Goal: Transaction & Acquisition: Purchase product/service

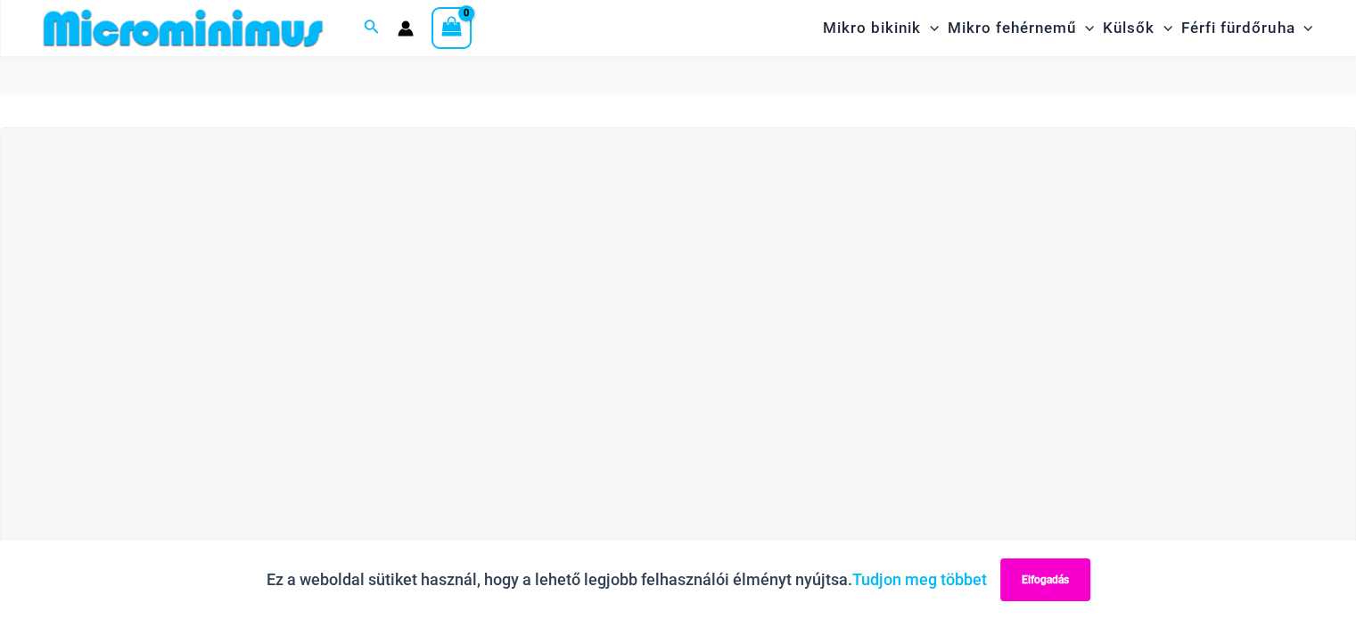
scroll to position [163, 0]
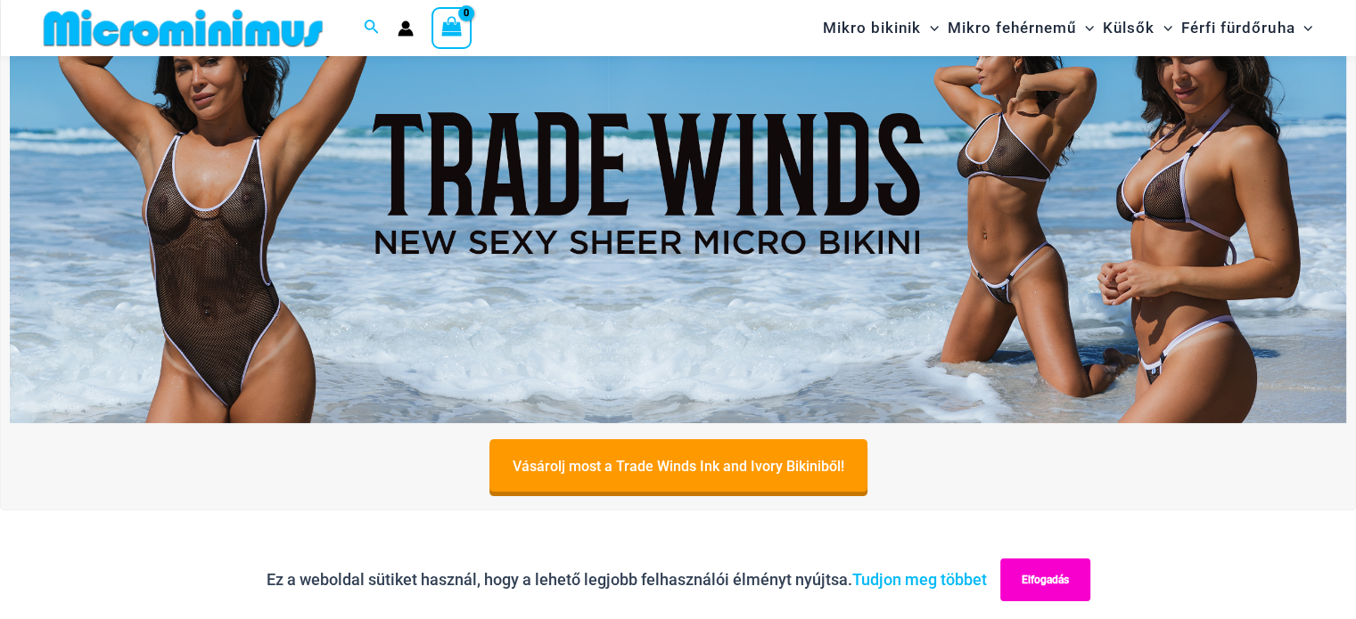
click at [1053, 592] on button "Elfogadás" at bounding box center [1045, 580] width 90 height 43
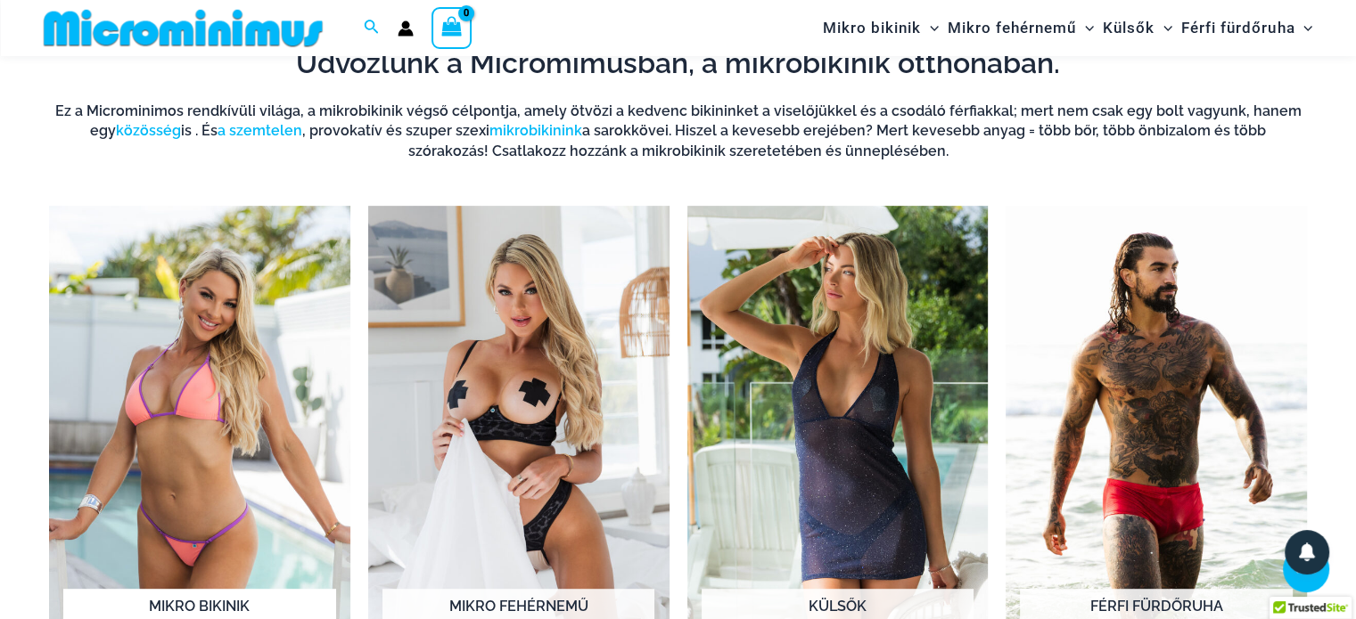
scroll to position [876, 0]
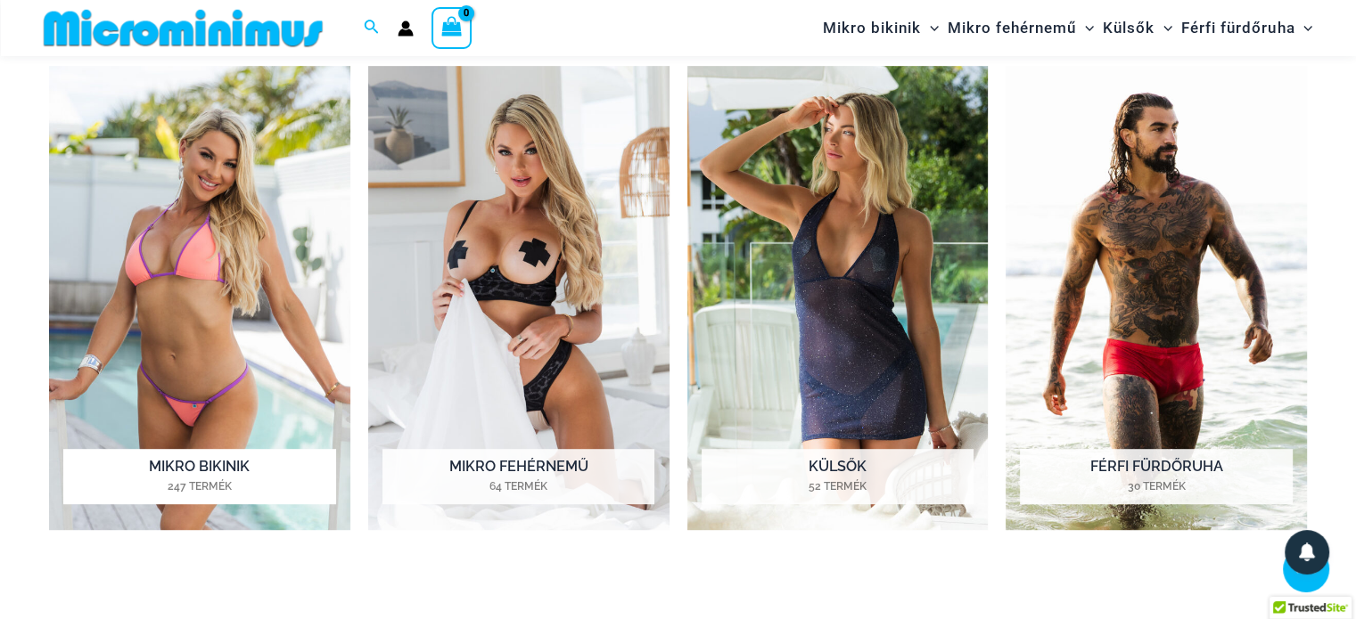
click at [212, 287] on img "Látogassa meg a termékkategóriát Mikro bikinik" at bounding box center [199, 298] width 301 height 464
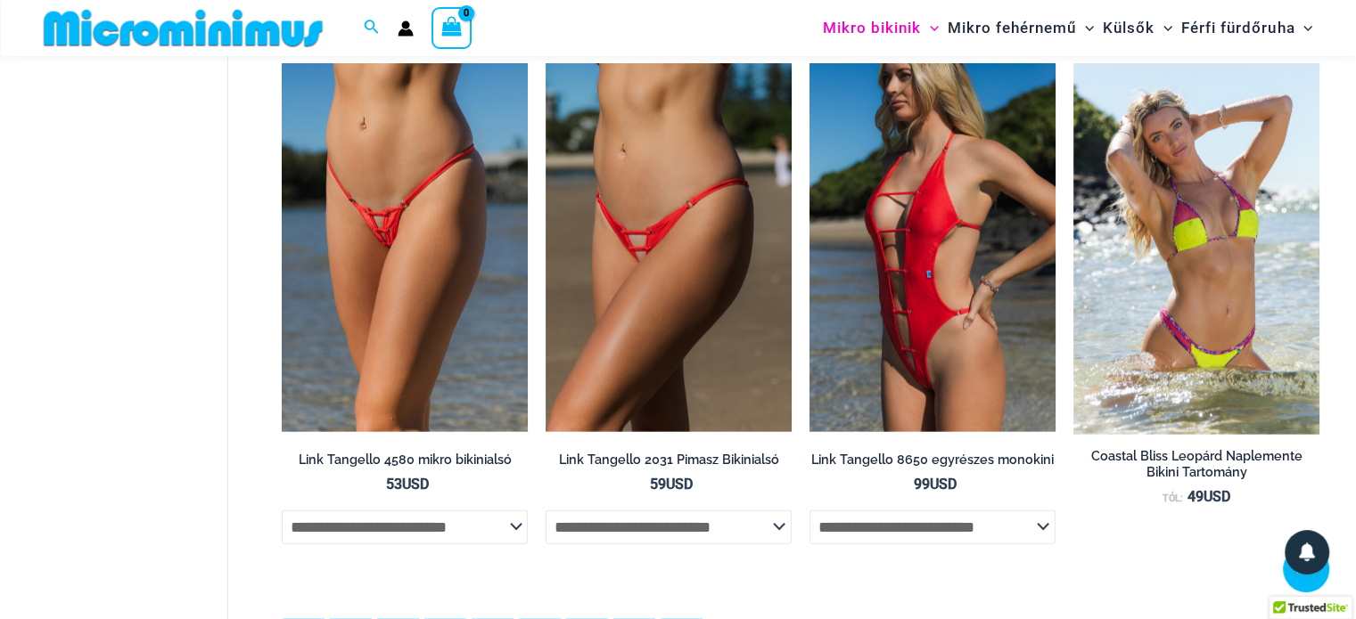
scroll to position [4631, 0]
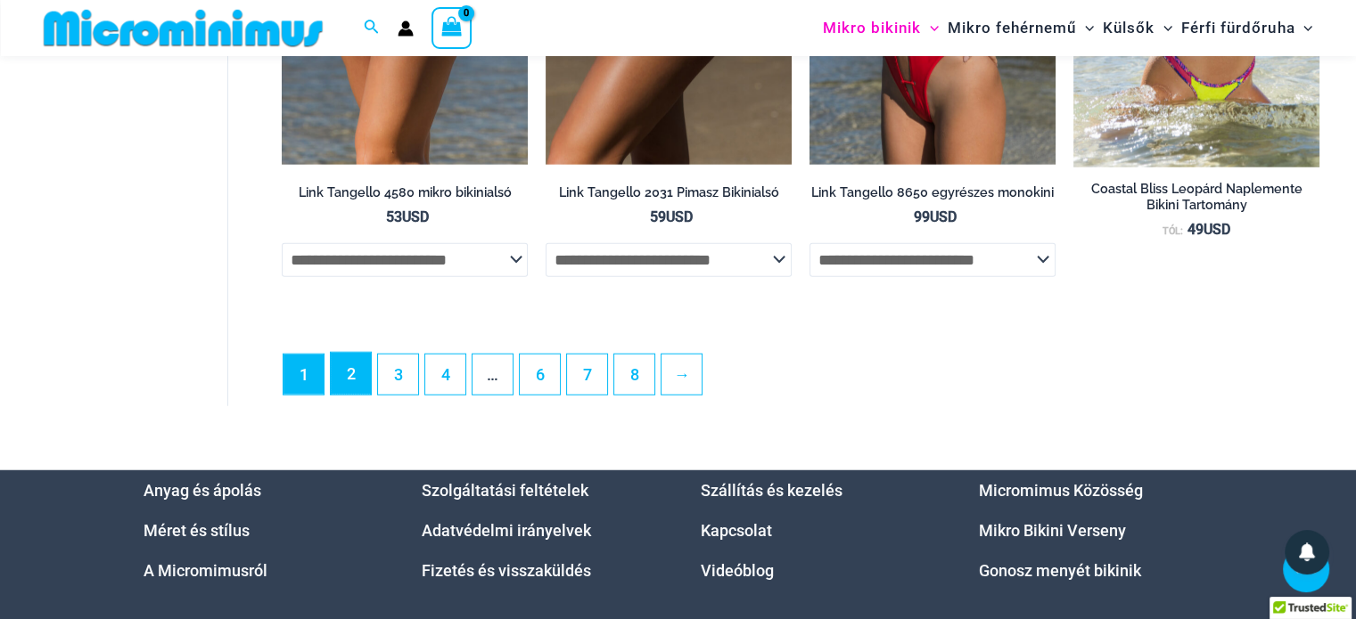
click at [357, 395] on link "2" at bounding box center [351, 374] width 40 height 42
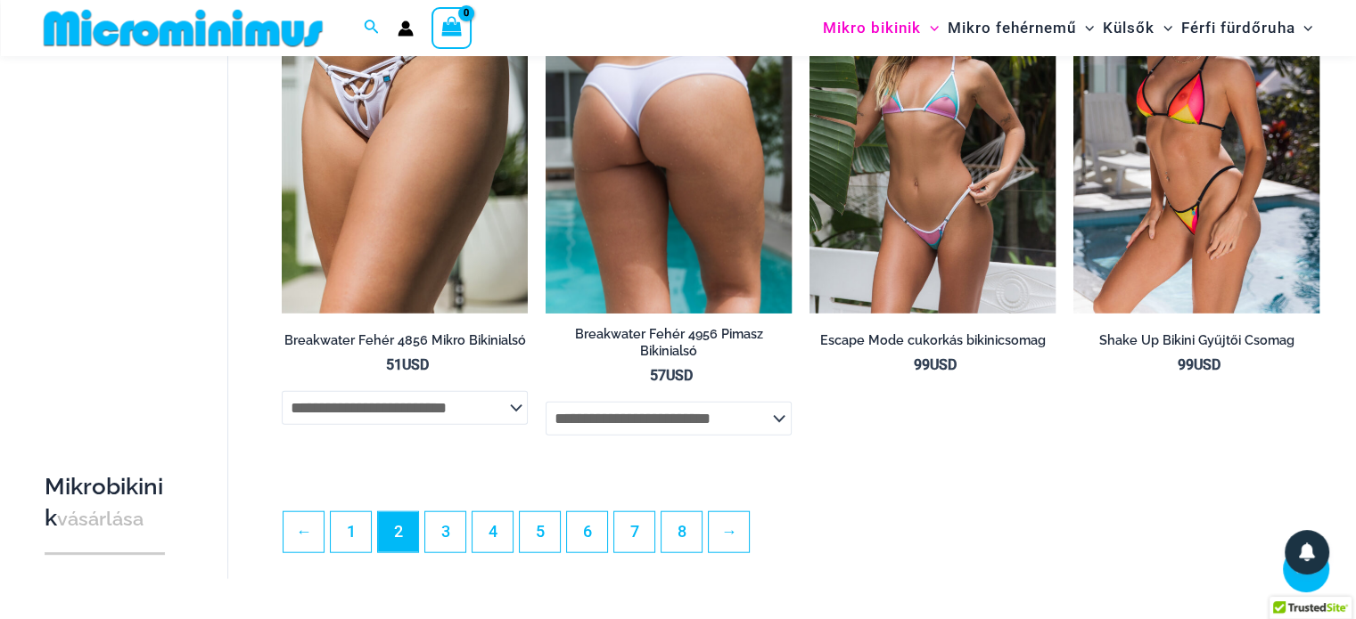
scroll to position [4364, 0]
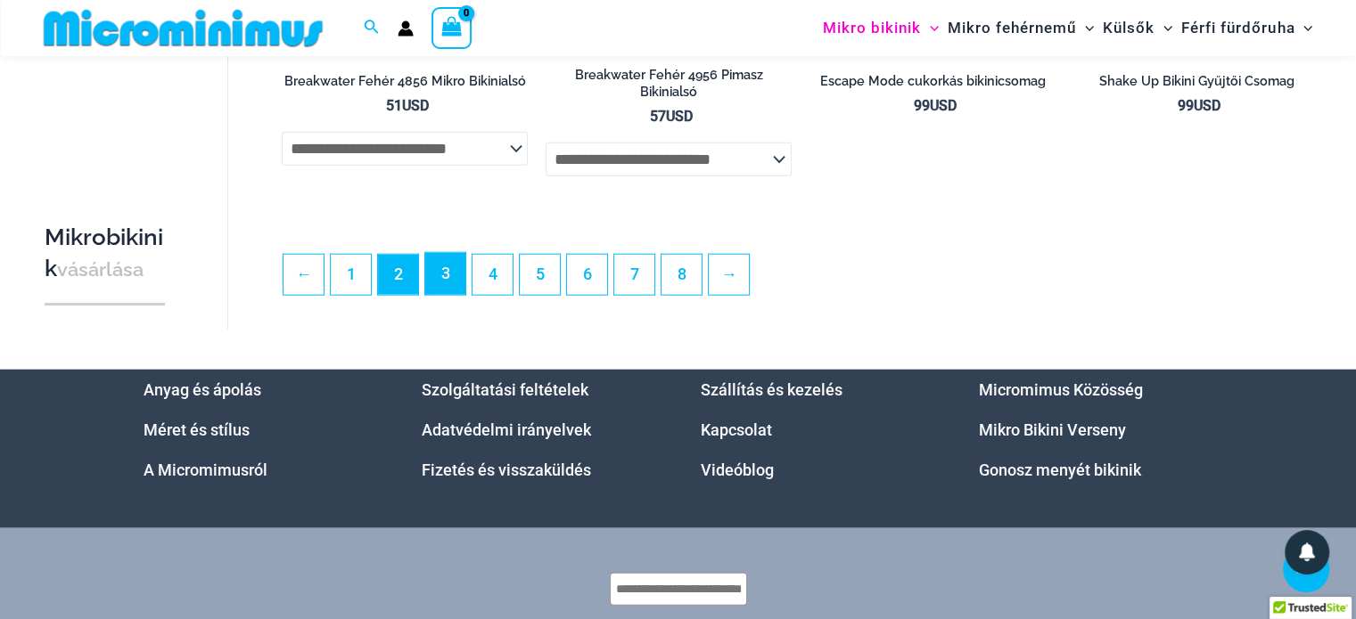
click at [446, 283] on font "3" at bounding box center [445, 273] width 9 height 19
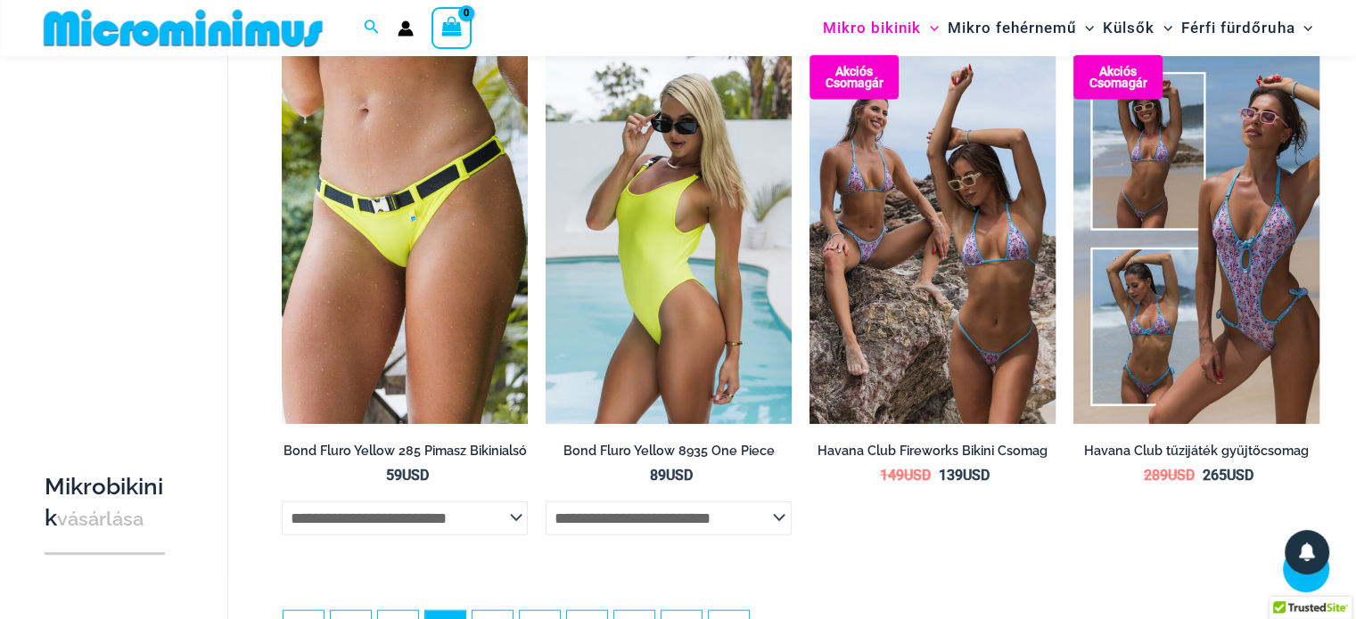
scroll to position [4440, 0]
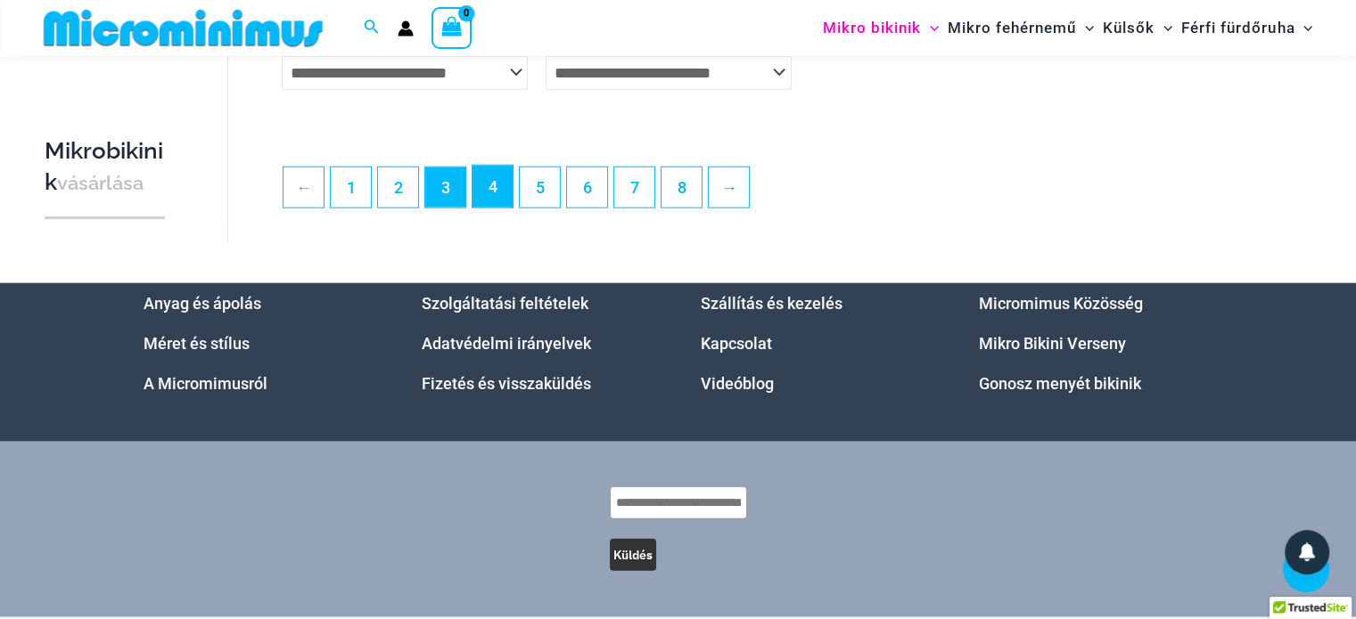
click at [491, 196] on font "4" at bounding box center [492, 186] width 9 height 19
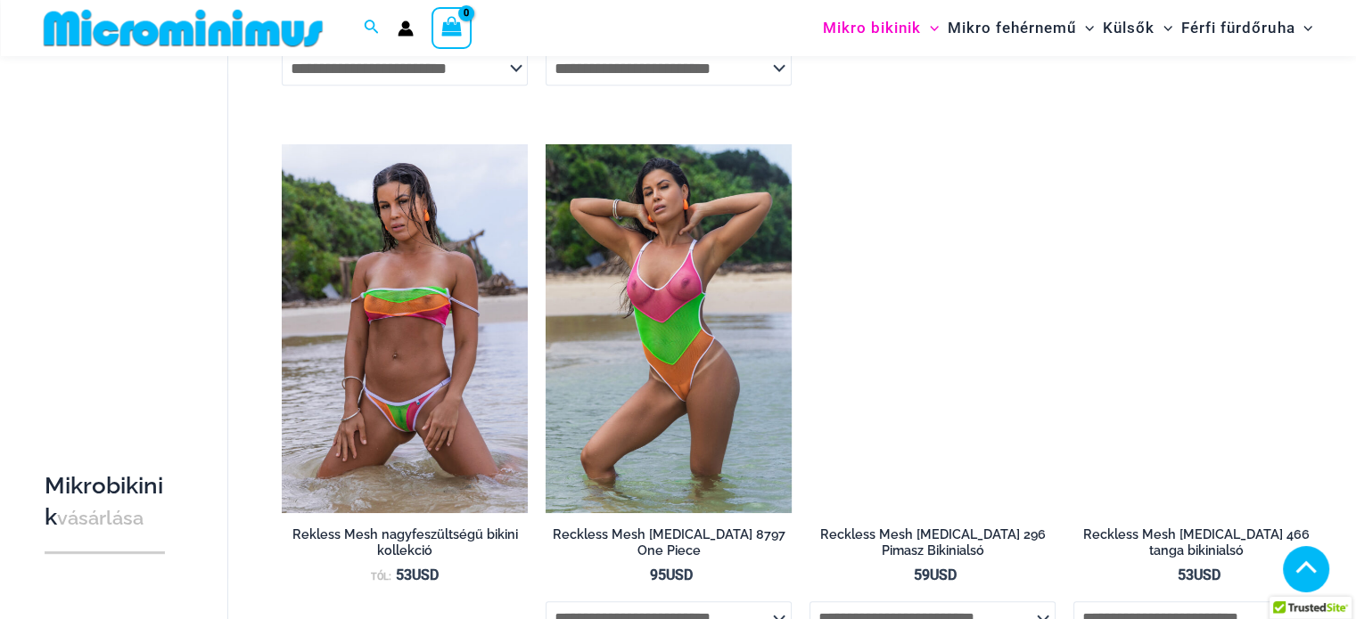
scroll to position [1144, 0]
